Goal: Find specific page/section: Find specific page/section

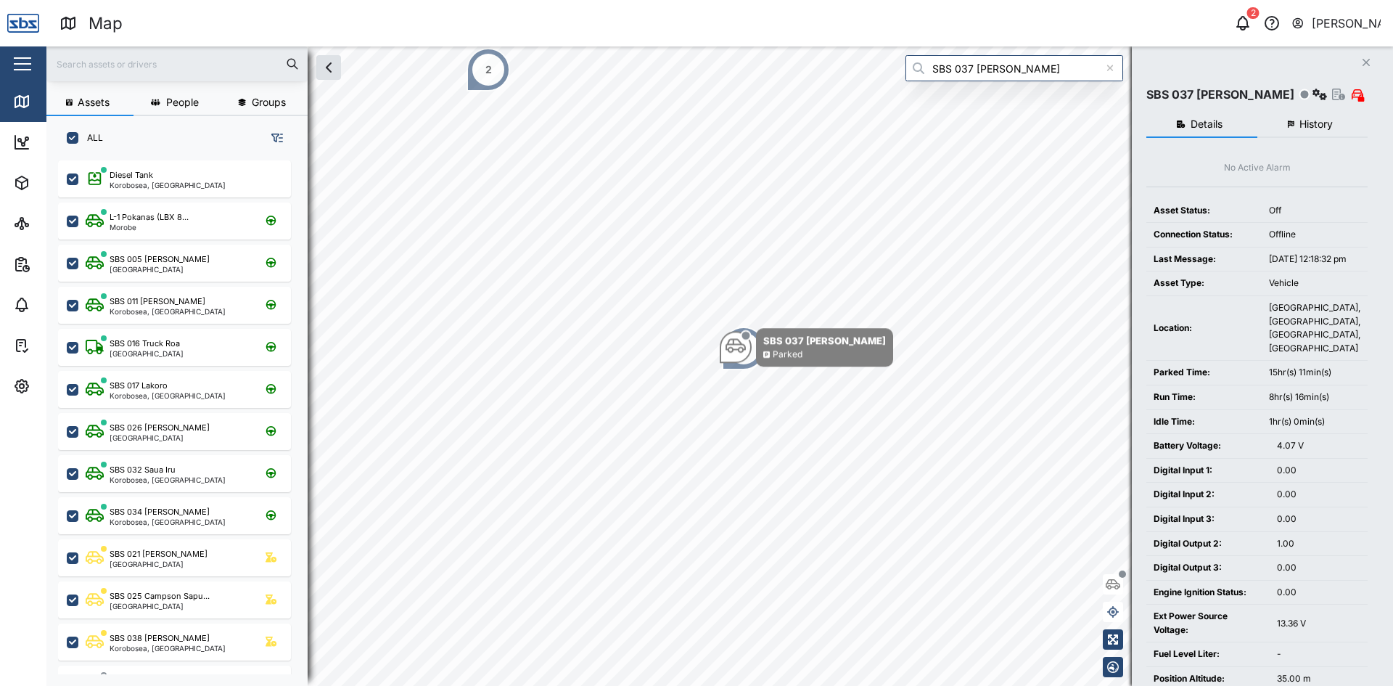
scroll to position [508, 227]
type input "SBS 037 [PERSON_NAME]"
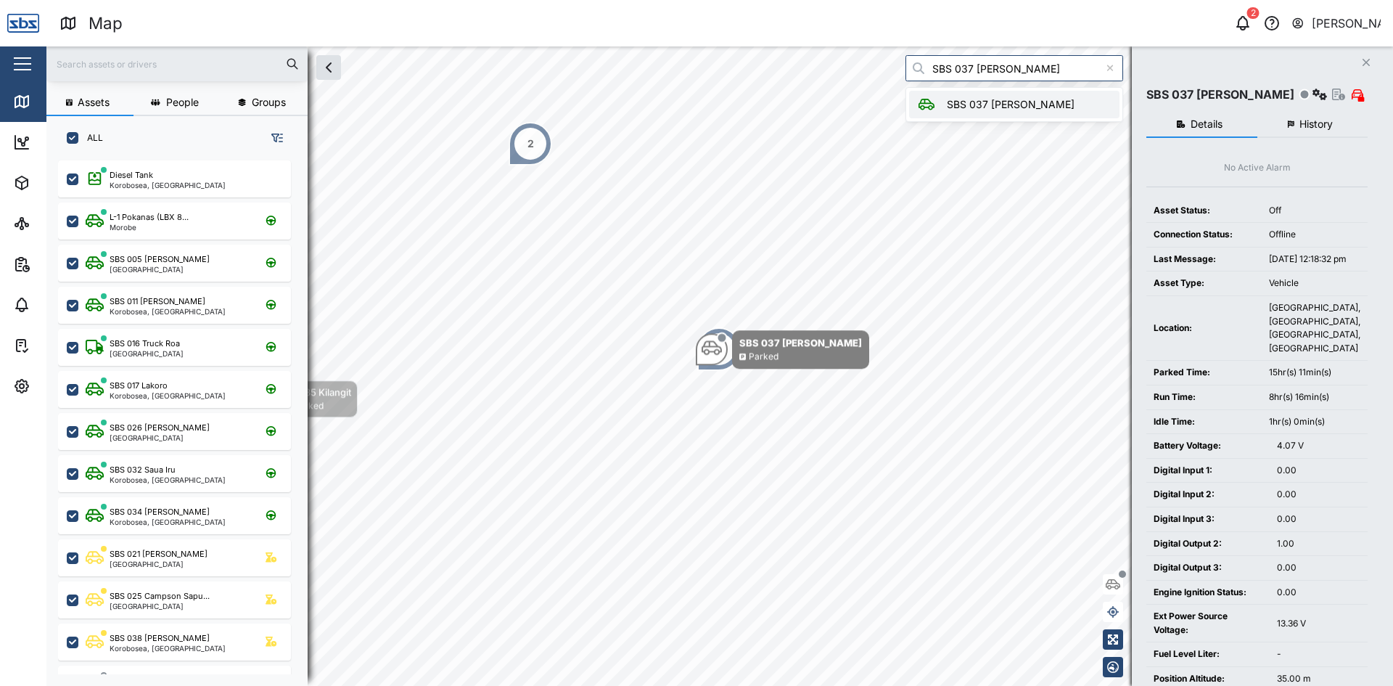
click at [1113, 65] on icon at bounding box center [1110, 68] width 8 height 10
click at [1366, 62] on icon "button" at bounding box center [1365, 62] width 7 height 7
